Goal: Browse casually

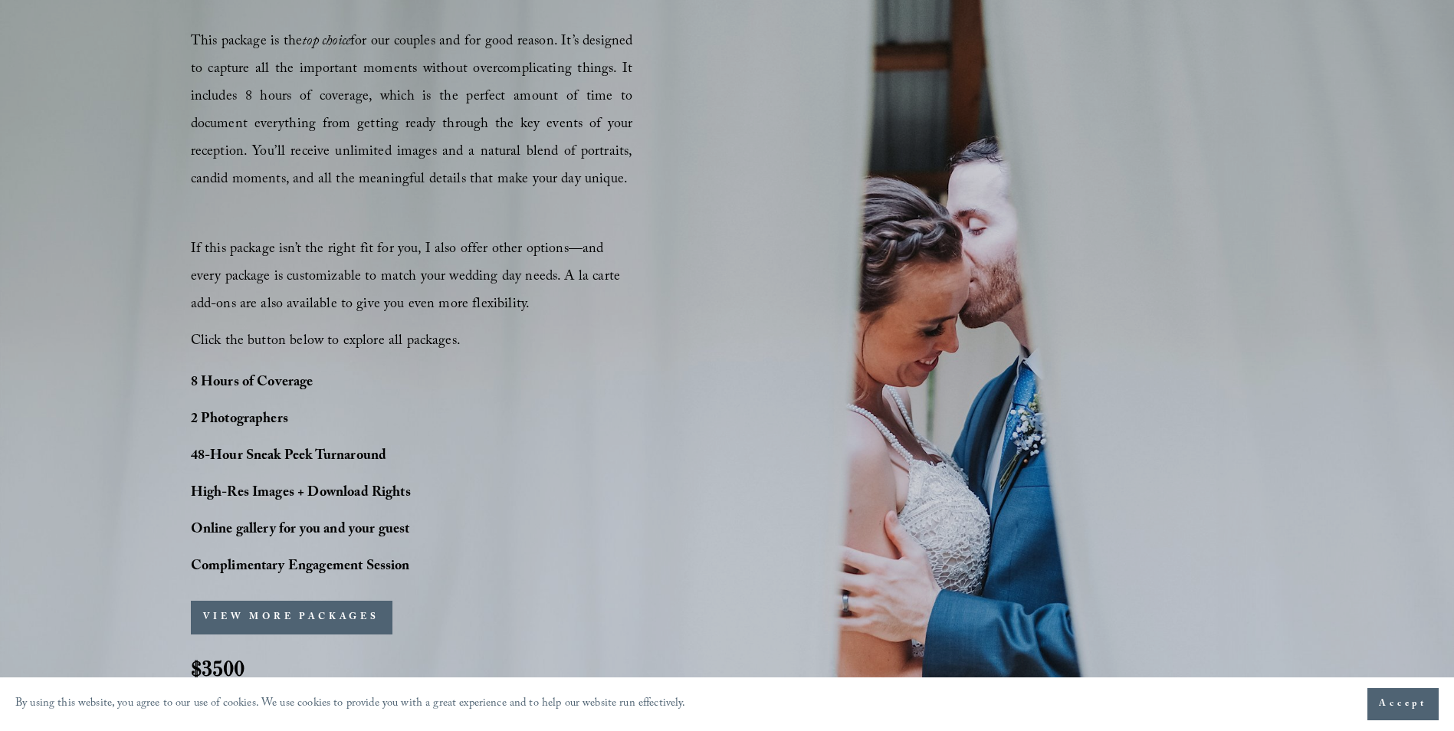
scroll to position [996, 0]
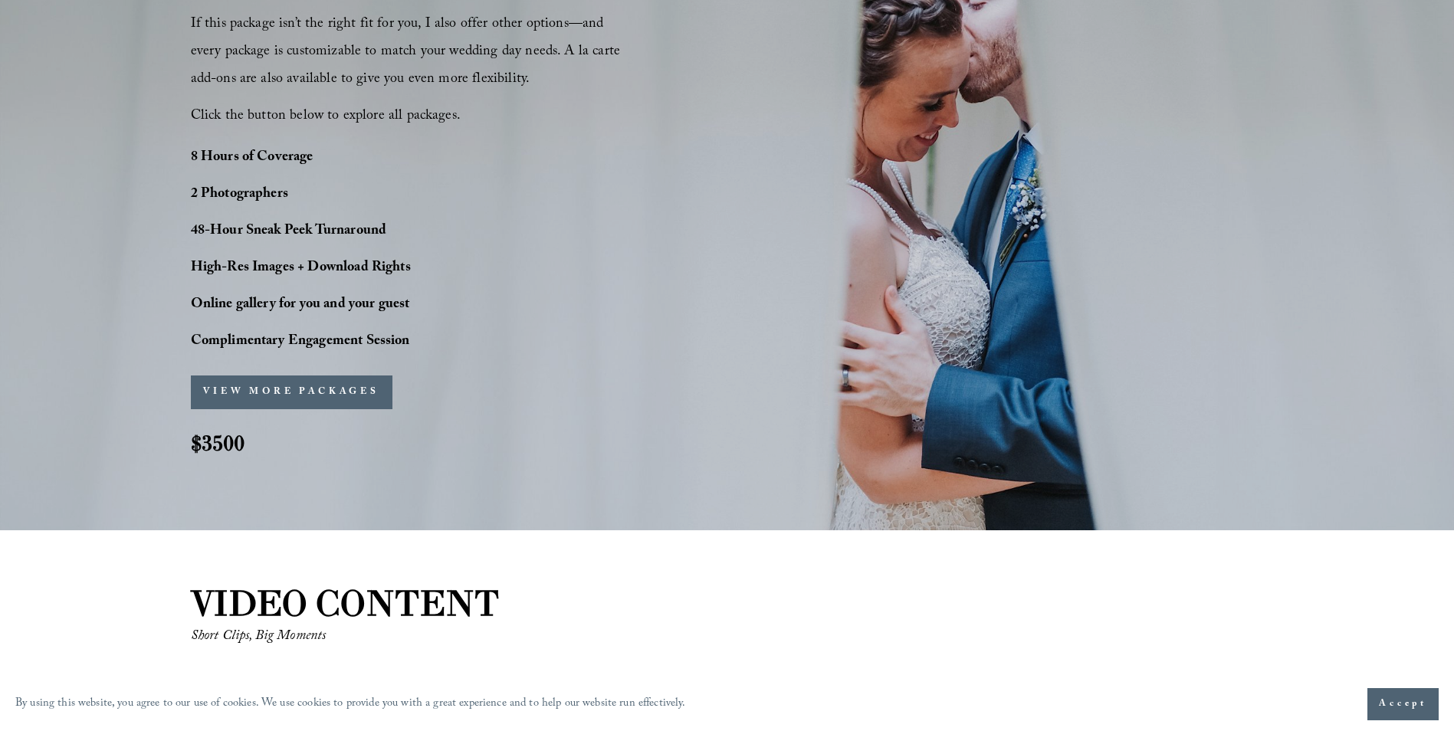
click at [379, 399] on button "VIEW MORE PACKAGES" at bounding box center [292, 393] width 202 height 34
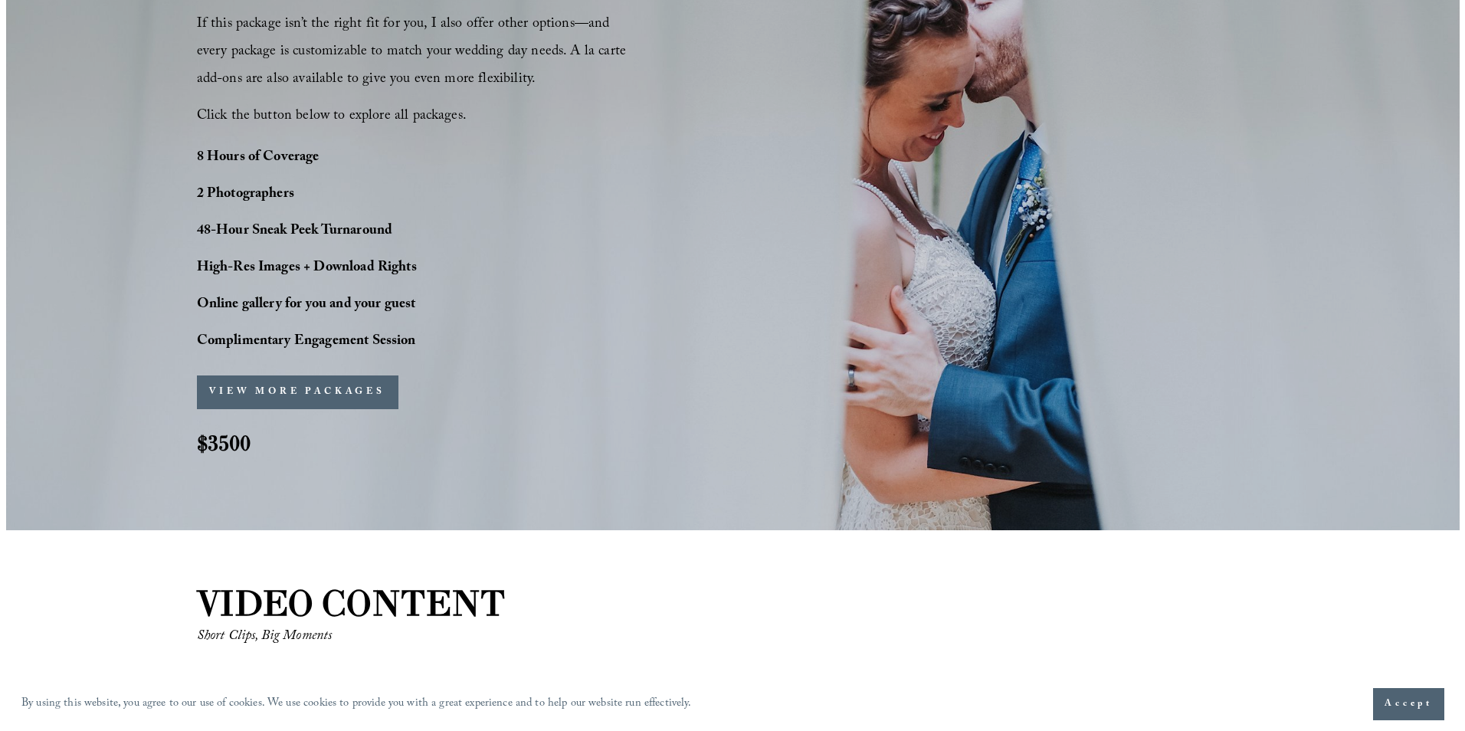
scroll to position [1229, 0]
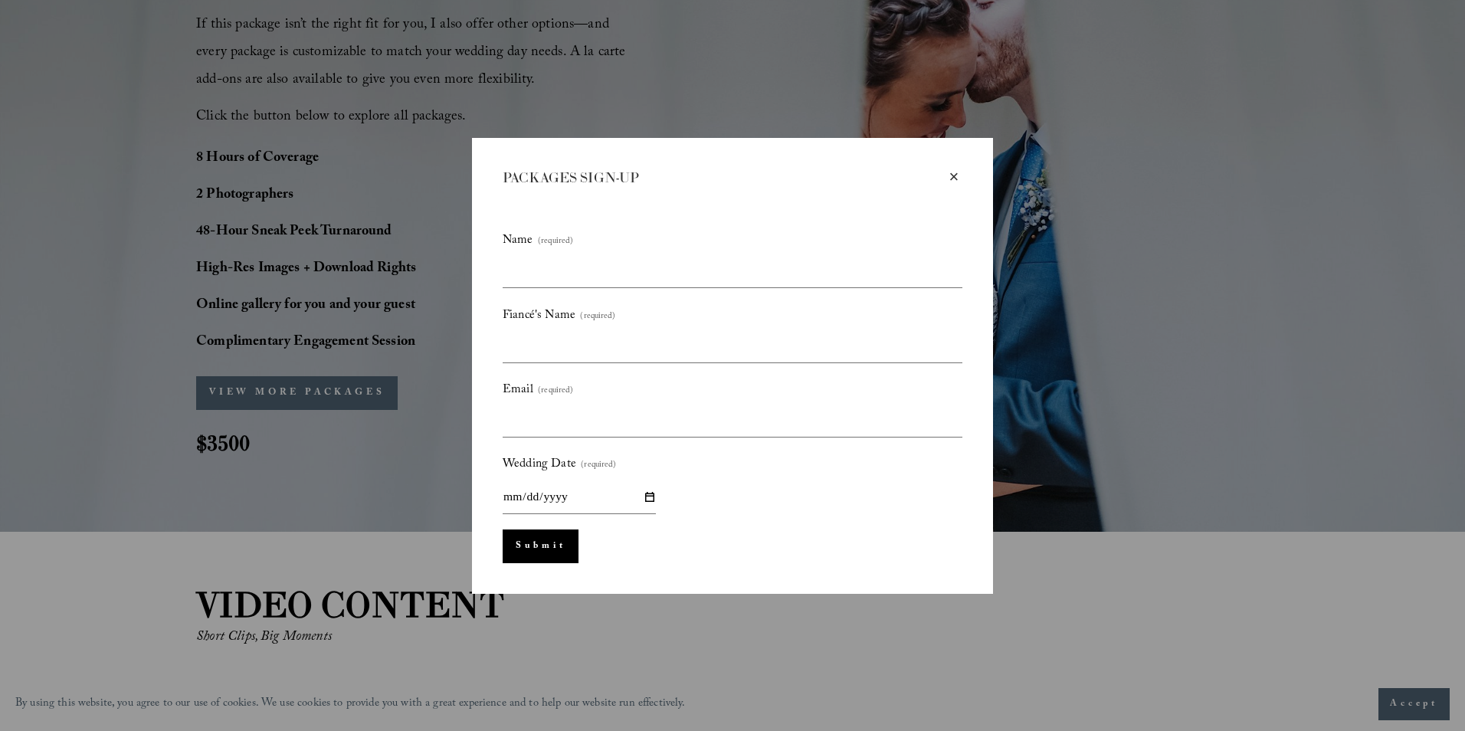
click at [953, 175] on div "×" at bounding box center [954, 177] width 17 height 17
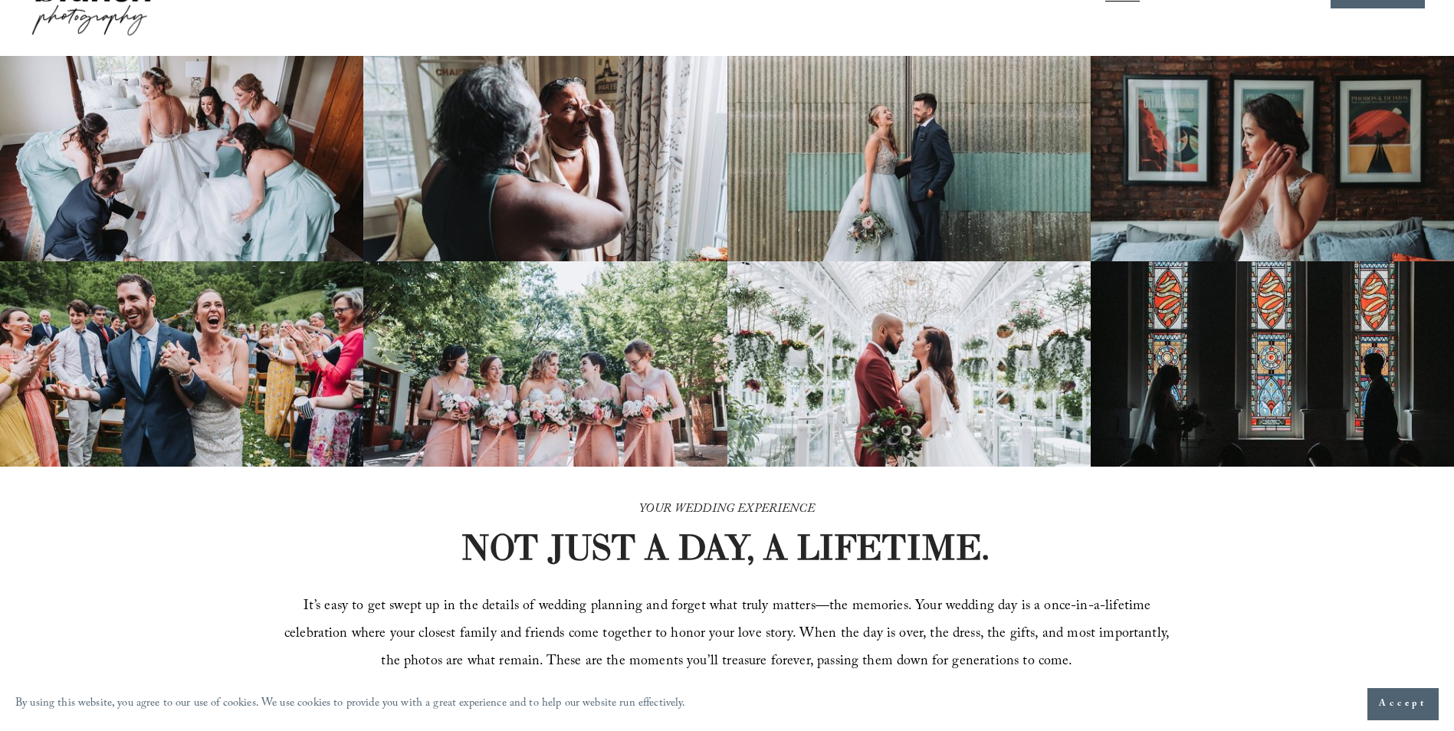
scroll to position [0, 0]
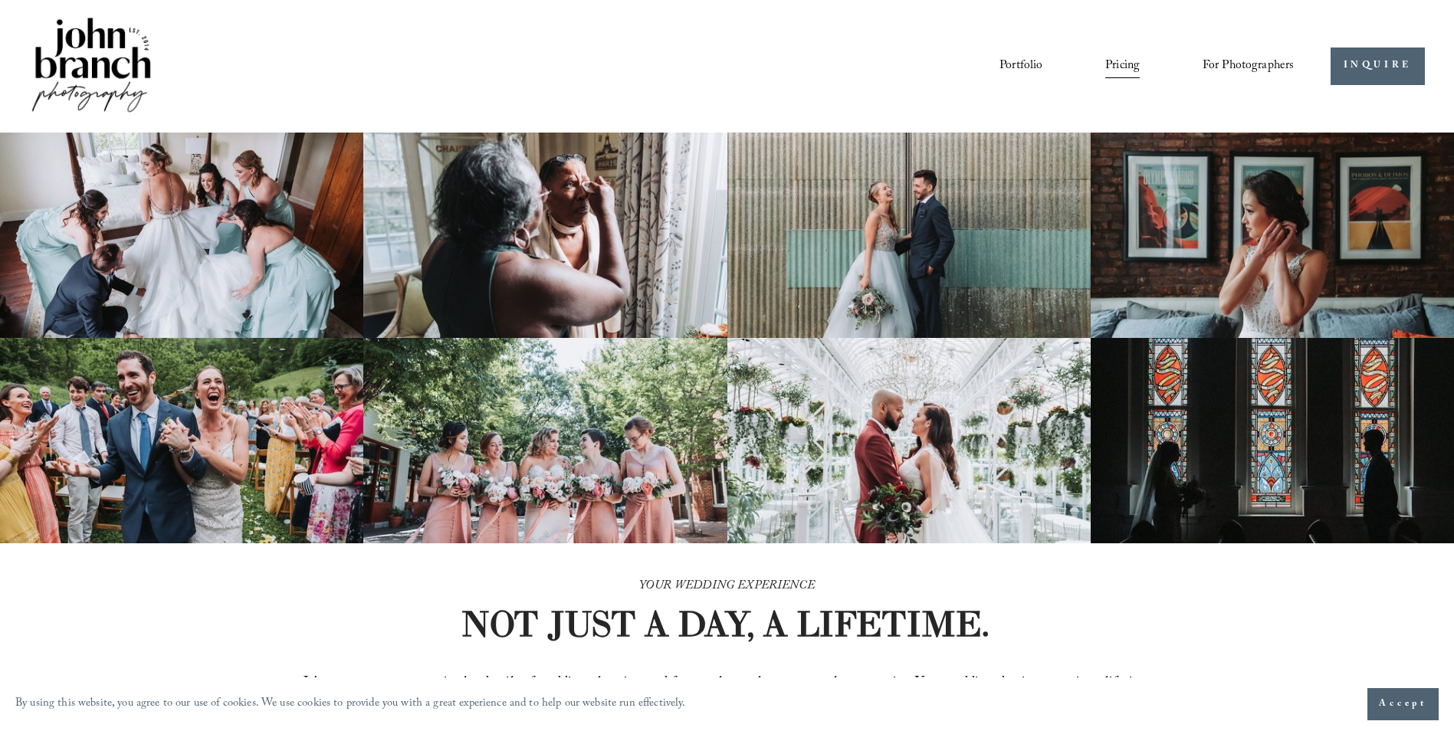
click at [1024, 65] on link "Portfolio" at bounding box center [1020, 66] width 43 height 26
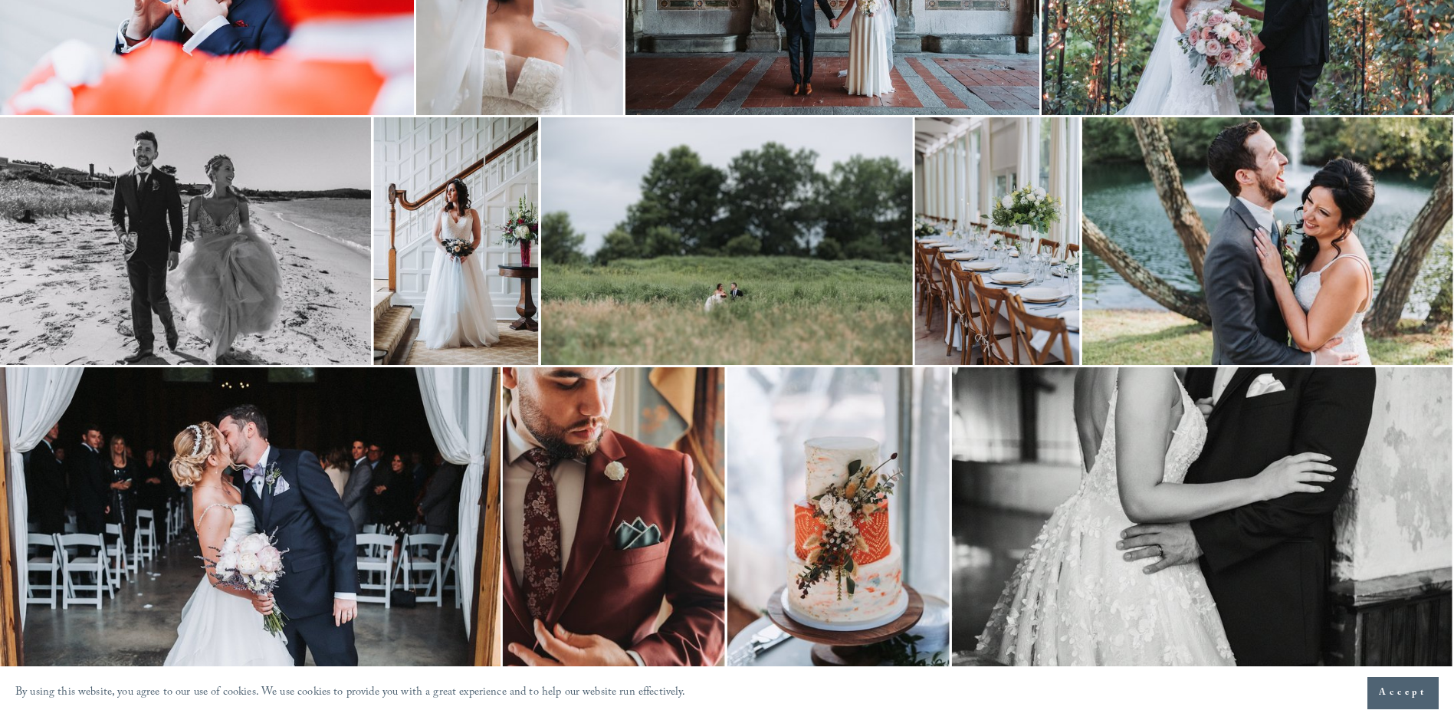
scroll to position [3058, 0]
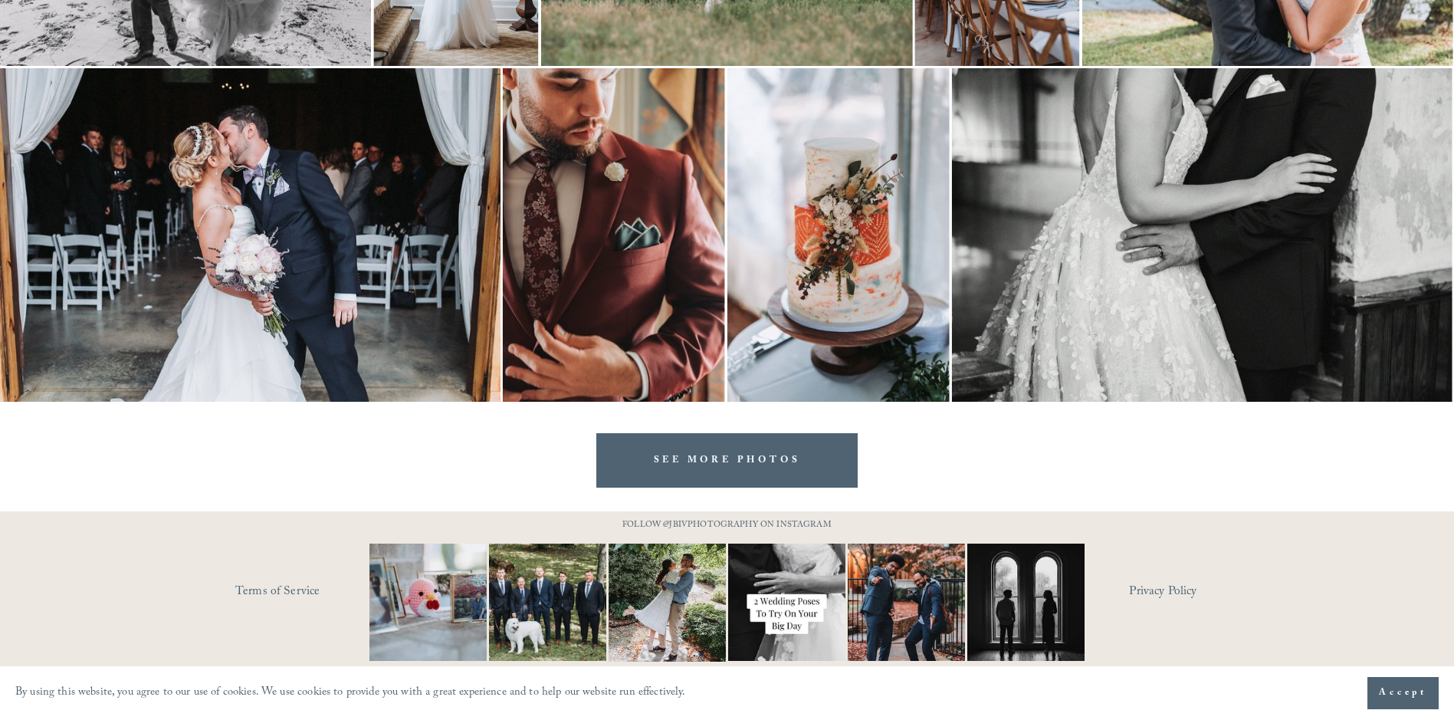
click at [677, 477] on link "SEE MORE PHOTOS" at bounding box center [727, 460] width 262 height 54
